Goal: Information Seeking & Learning: Learn about a topic

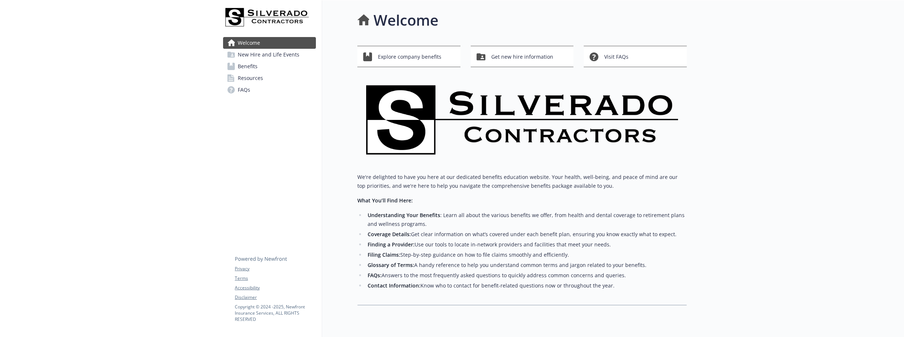
click at [255, 67] on span "Benefits" at bounding box center [248, 67] width 20 height 12
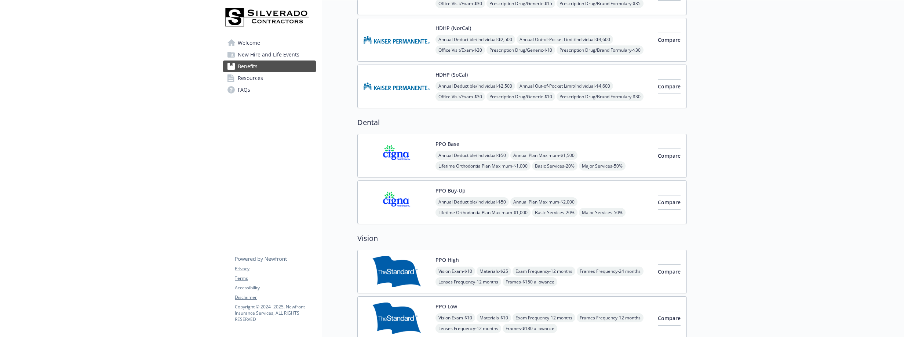
scroll to position [257, 0]
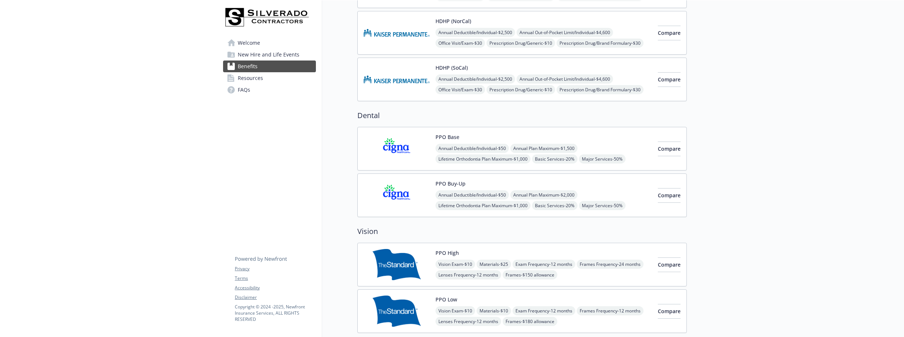
click at [460, 145] on span "Annual Deductible/Individual - $50" at bounding box center [471, 148] width 73 height 9
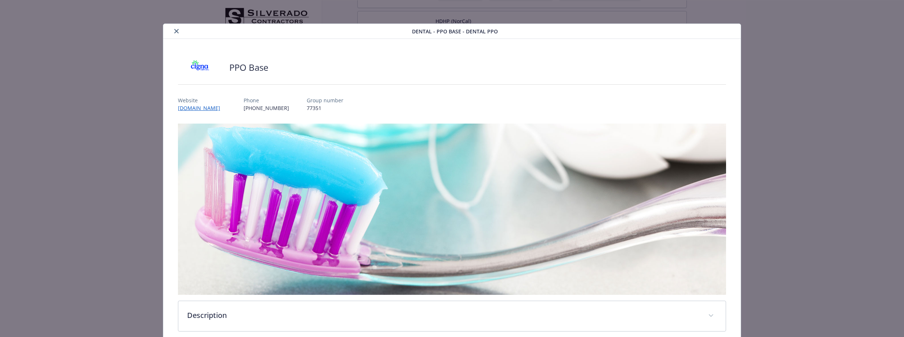
scroll to position [22, 0]
